Goal: Information Seeking & Learning: Find contact information

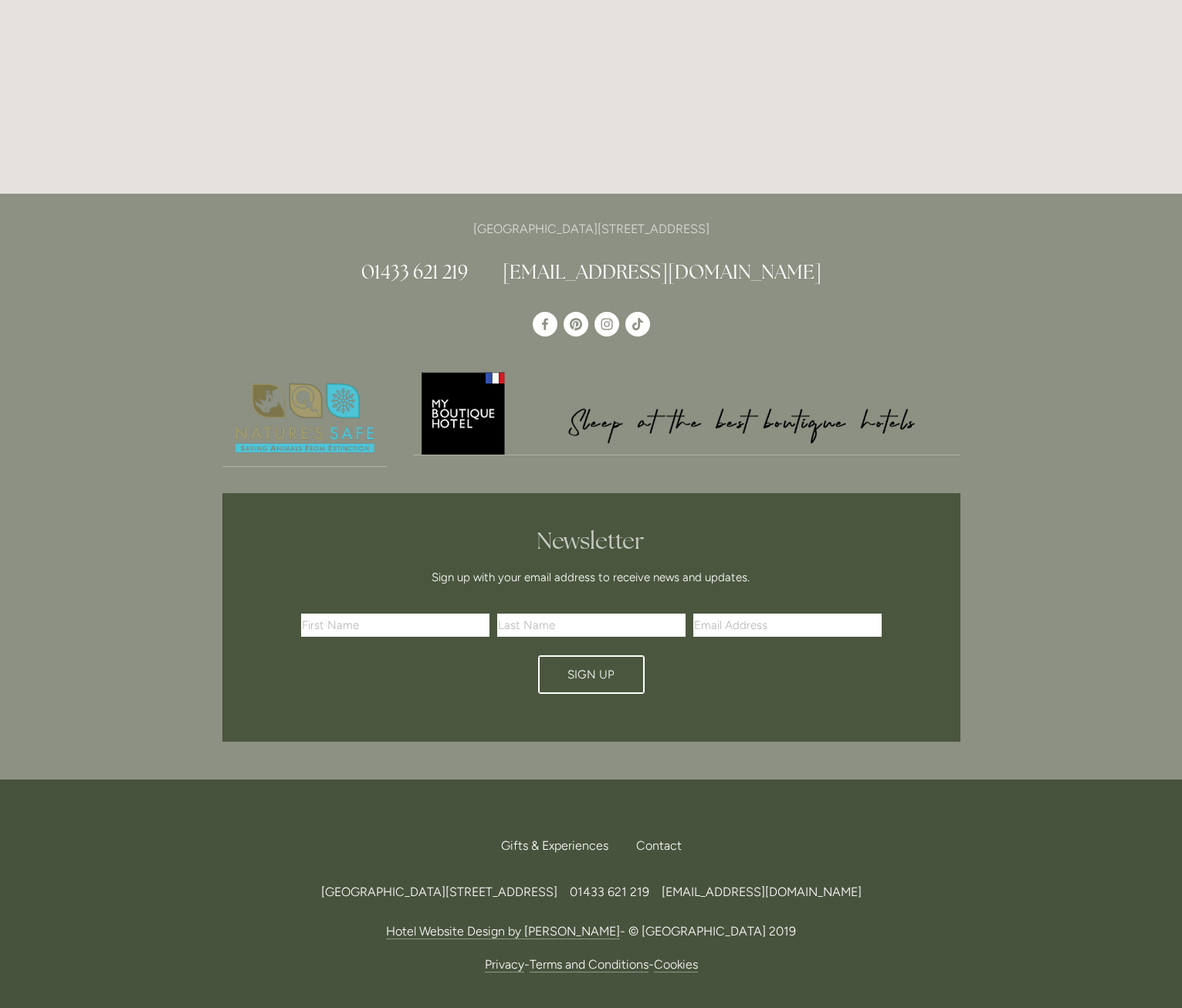
scroll to position [4545, 0]
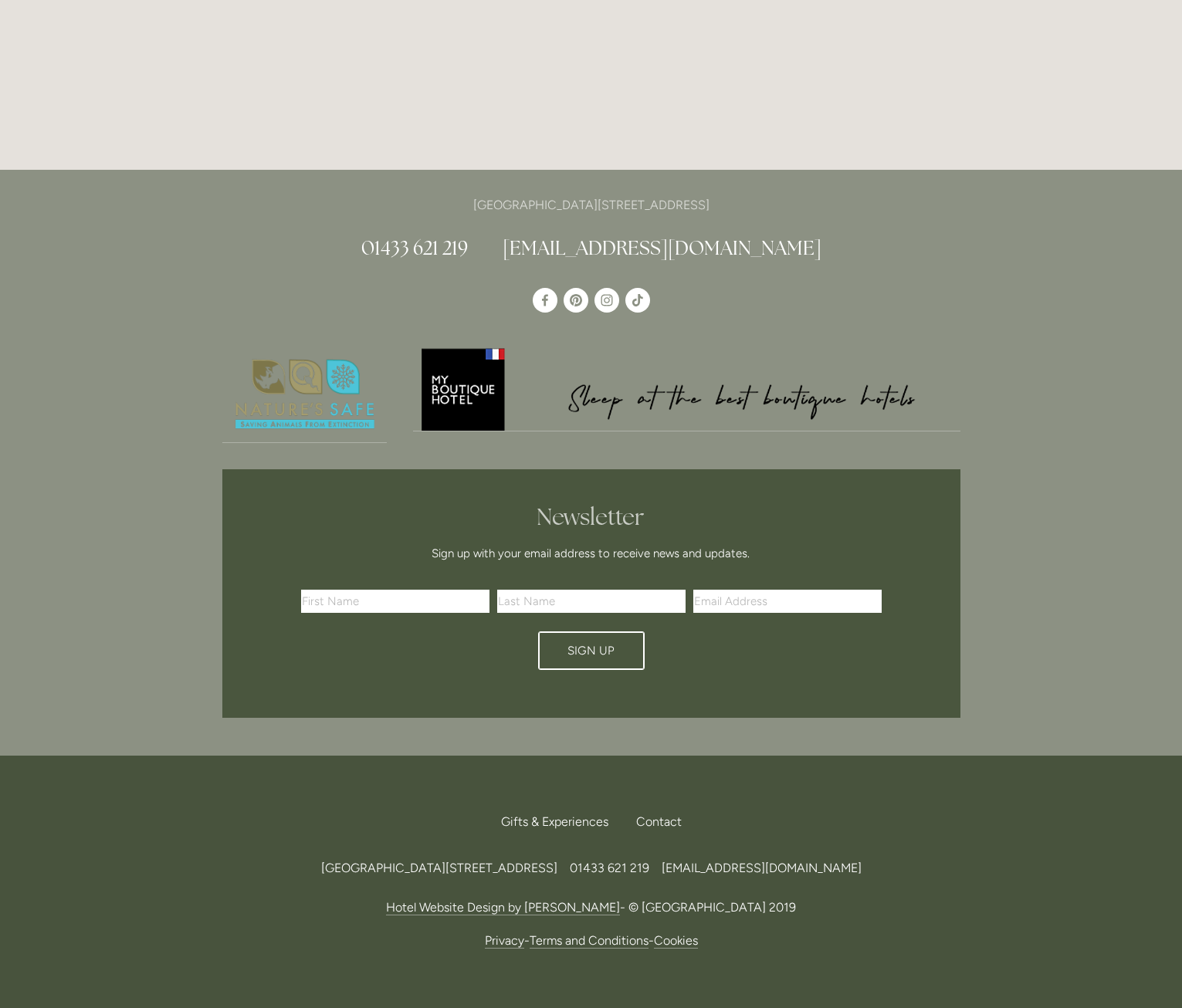
click at [561, 932] on link "Terms and Conditions" at bounding box center [588, 940] width 119 height 16
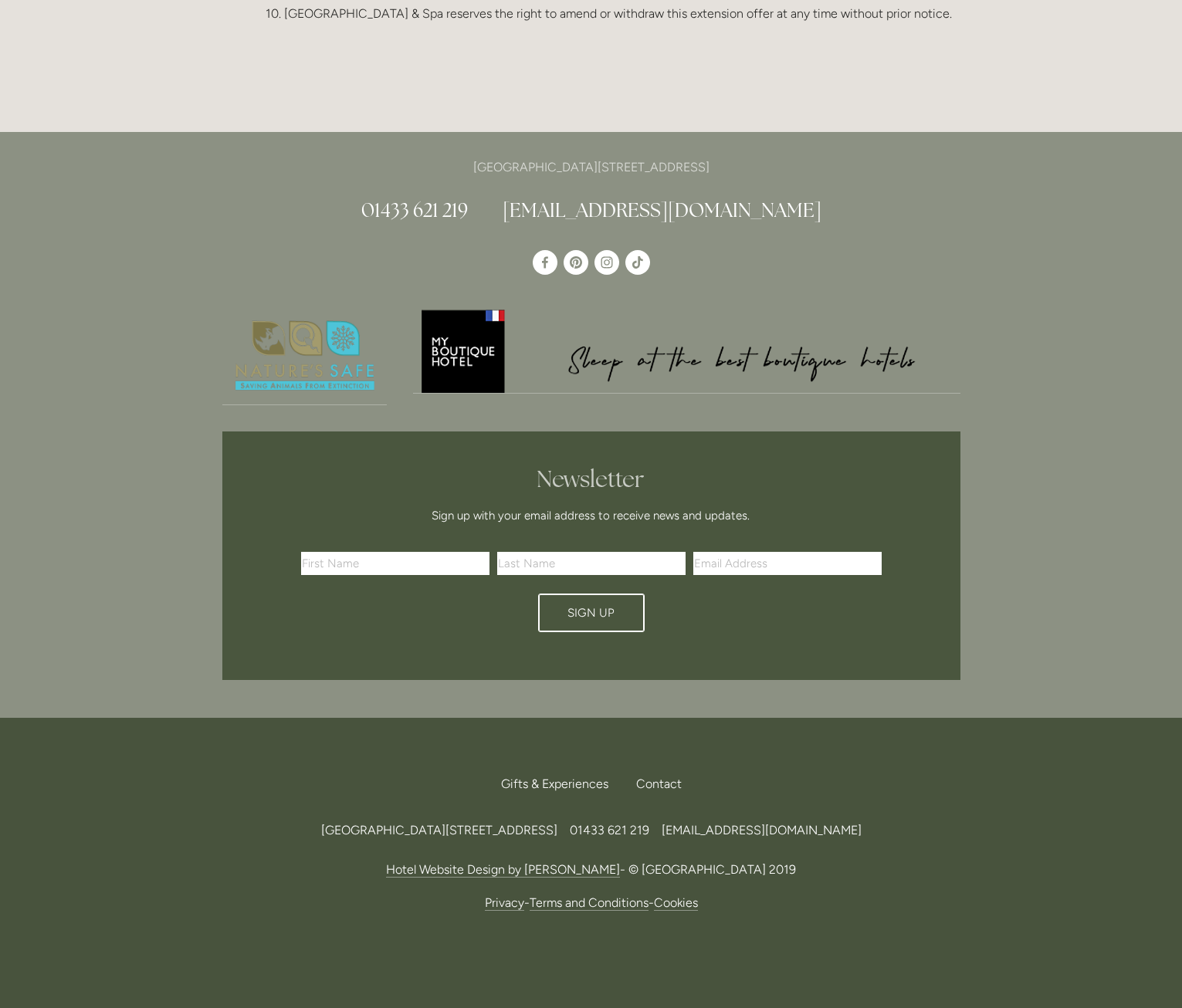
scroll to position [1921, 0]
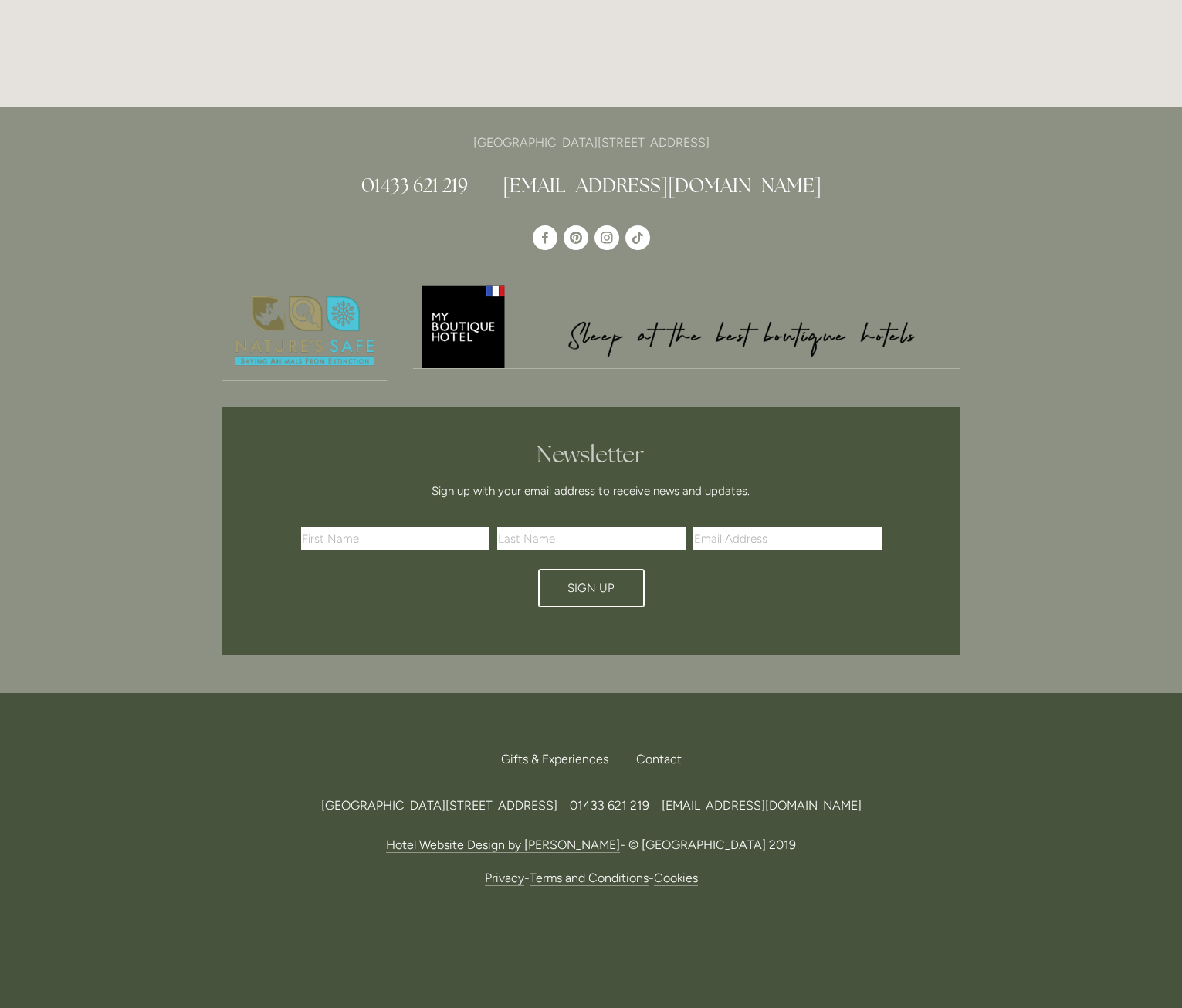
click at [506, 870] on link "Privacy" at bounding box center [504, 878] width 39 height 16
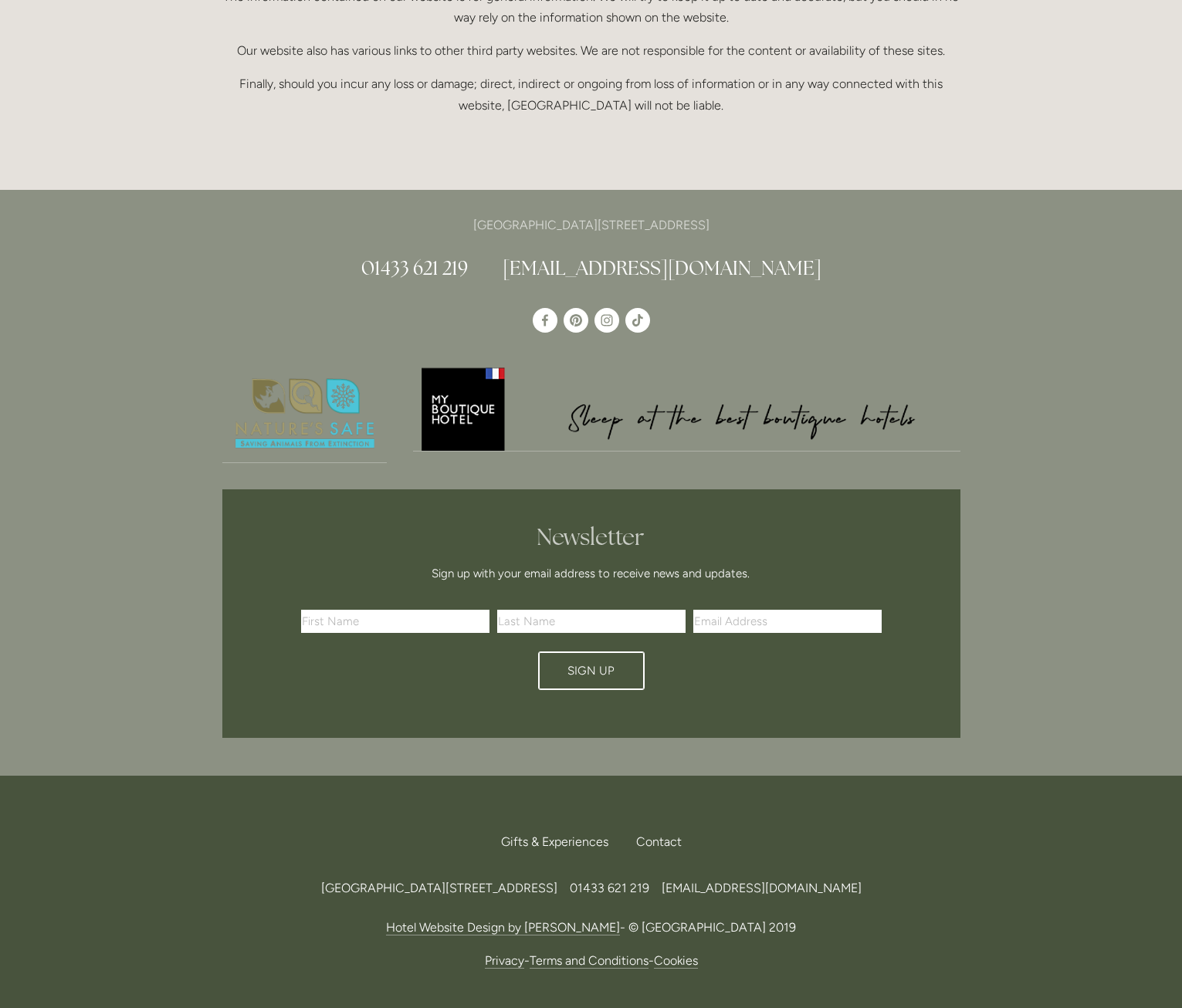
scroll to position [466, 0]
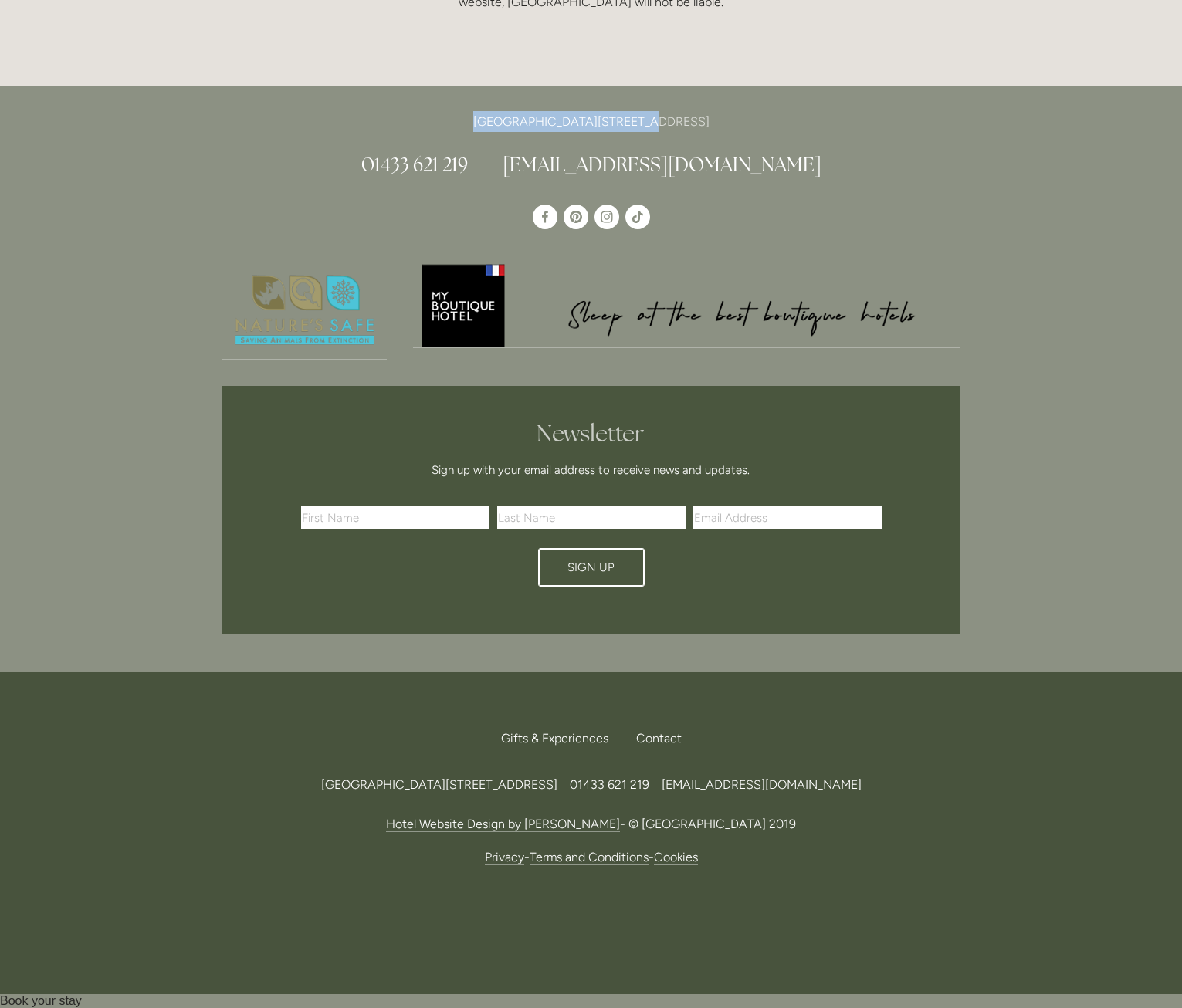
drag, startPoint x: 418, startPoint y: 125, endPoint x: 566, endPoint y: 125, distance: 148.0
click at [566, 125] on p "[GEOGRAPHIC_DATA][STREET_ADDRESS]" at bounding box center [591, 121] width 738 height 21
copy p "Losehill House Hotel & Spa"
